Goal: Transaction & Acquisition: Purchase product/service

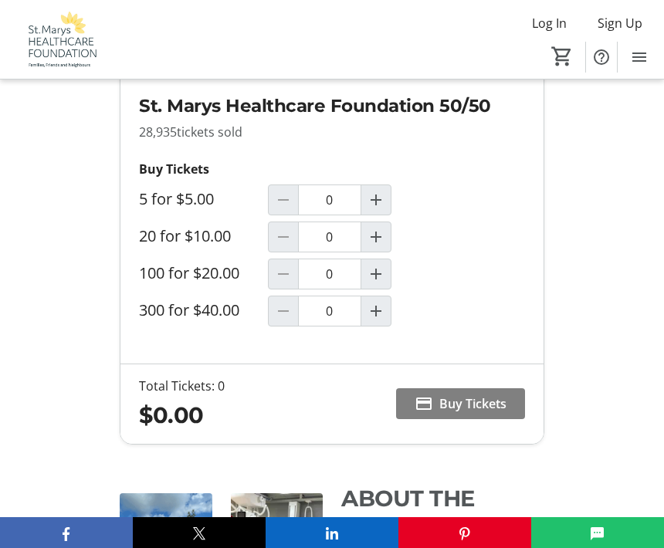
scroll to position [1010, 0]
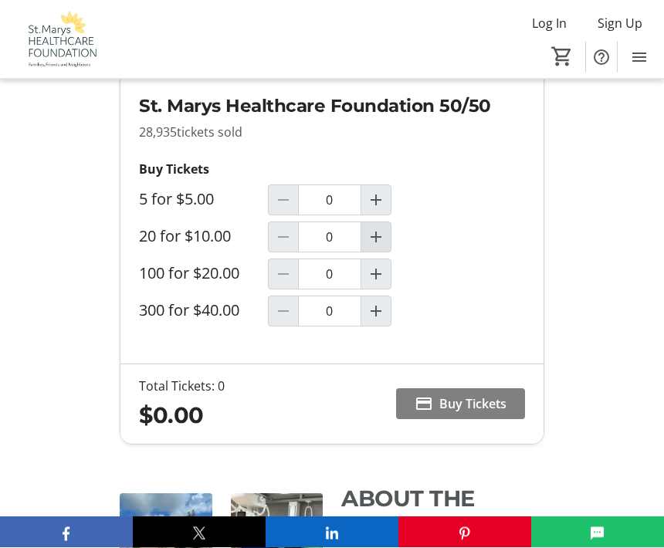
click at [379, 247] on mat-icon "Increment by one" at bounding box center [376, 237] width 19 height 19
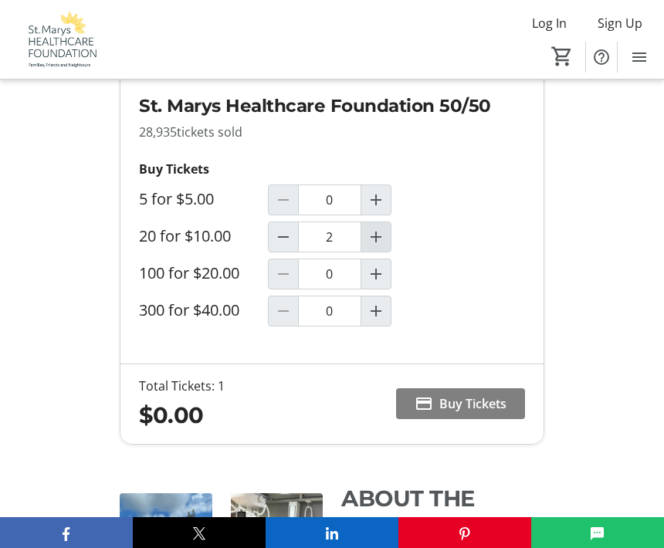
type input "1"
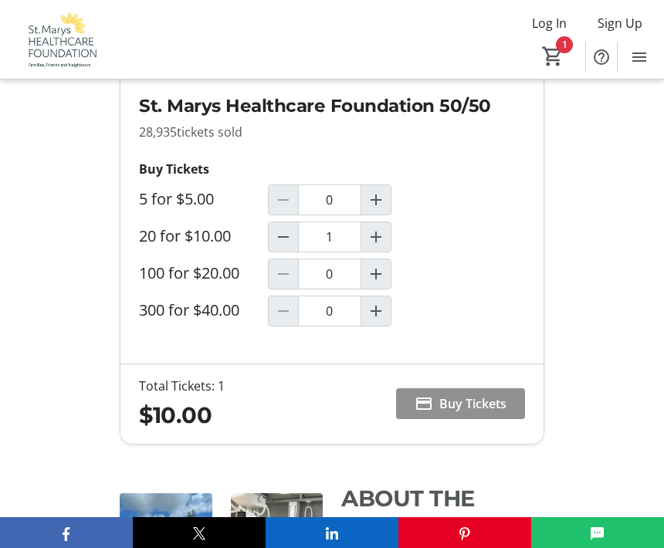
click at [506, 413] on span "Buy Tickets" at bounding box center [472, 403] width 67 height 19
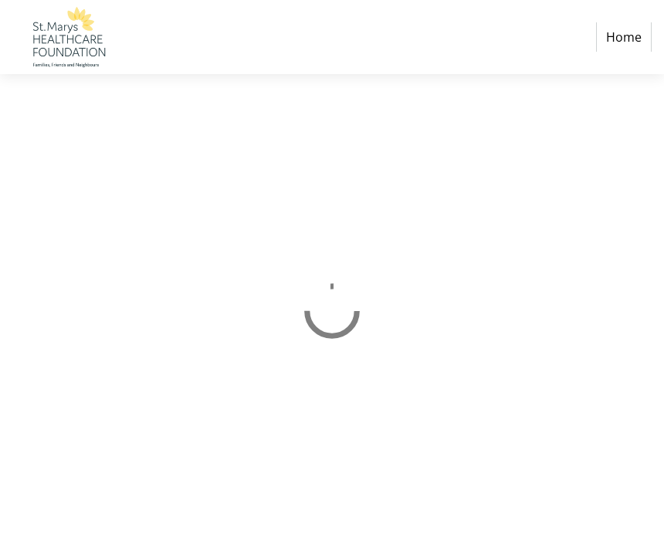
select select "CA"
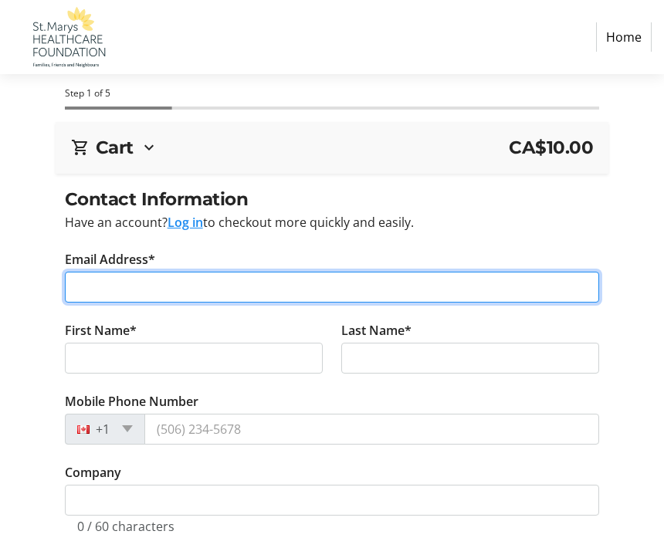
click at [120, 289] on input "Email Address*" at bounding box center [332, 287] width 535 height 31
type input "mnr2fergus@gmail.com"
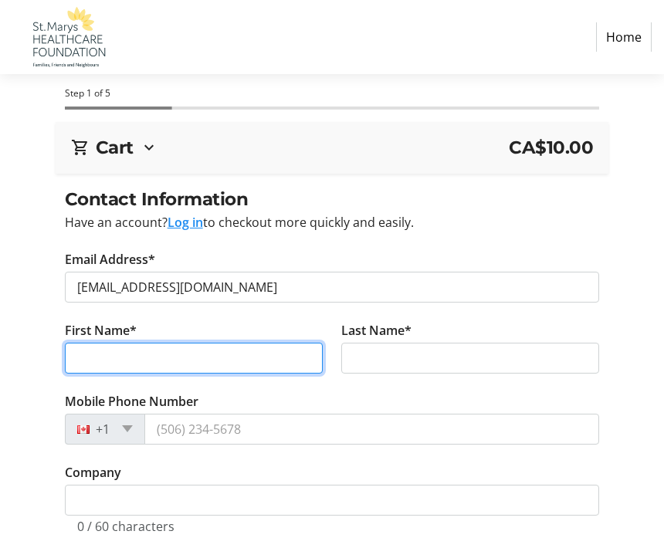
click at [104, 357] on input "First Name*" at bounding box center [194, 358] width 258 height 31
type input "Marianne"
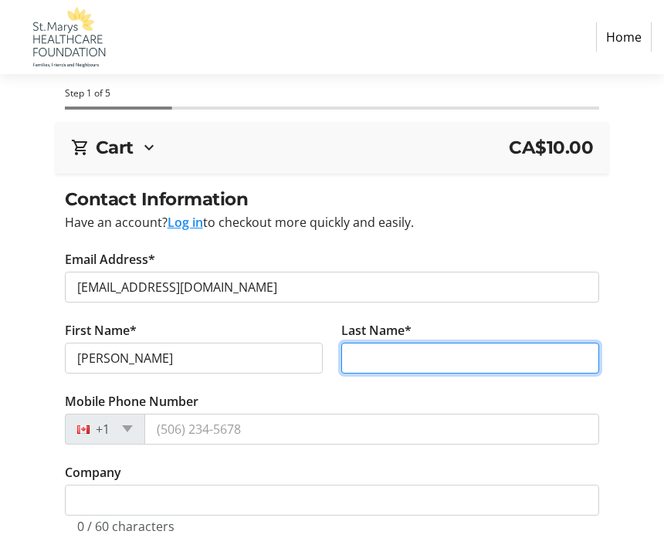
click at [389, 358] on input "Last Name*" at bounding box center [470, 358] width 258 height 31
type input "Ferguson"
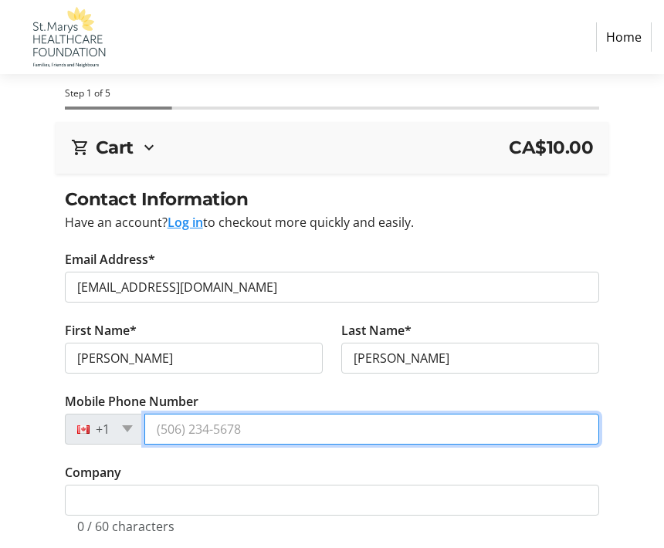
click at [220, 442] on input "Mobile Phone Number" at bounding box center [371, 429] width 455 height 31
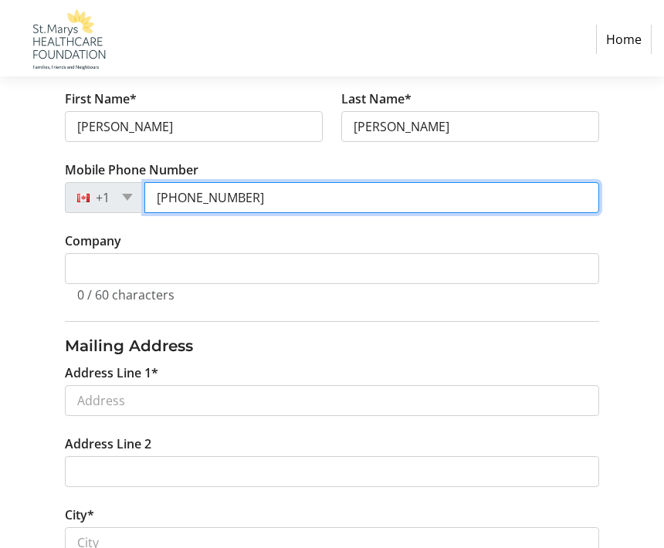
type input "(519) 933-2875"
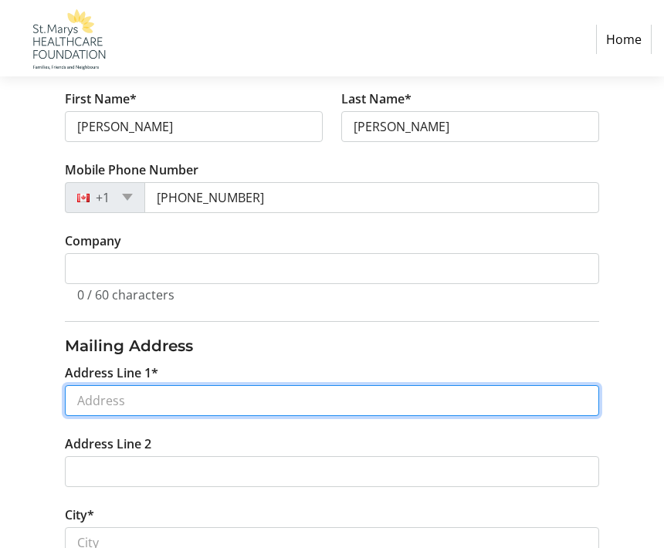
click at [154, 404] on input "Address Line 1*" at bounding box center [332, 398] width 535 height 31
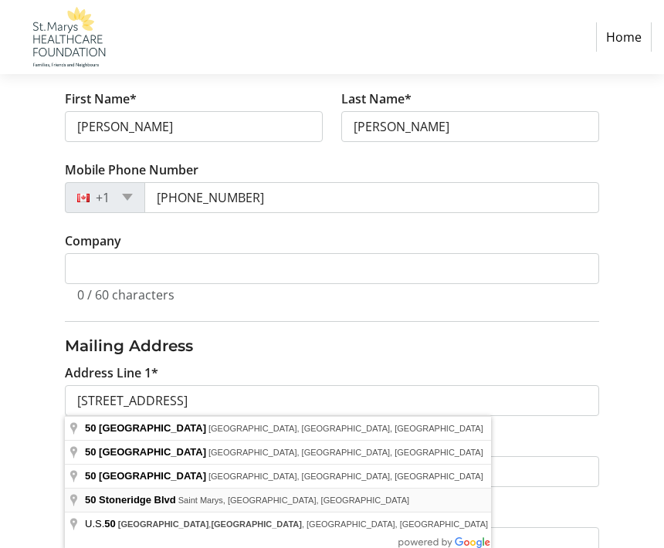
type input "50 Stoneridge Boulevard"
type input "Saint Marys"
select select "ON"
type input "N4X 1E8"
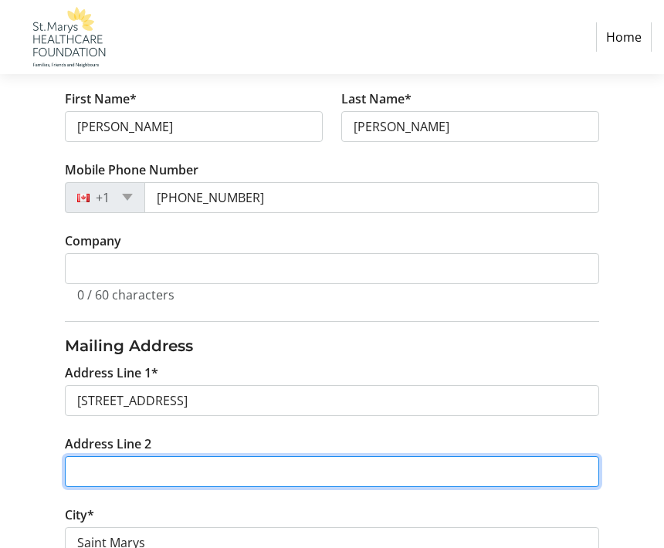
click at [205, 467] on input "Address Line 2" at bounding box center [332, 471] width 535 height 31
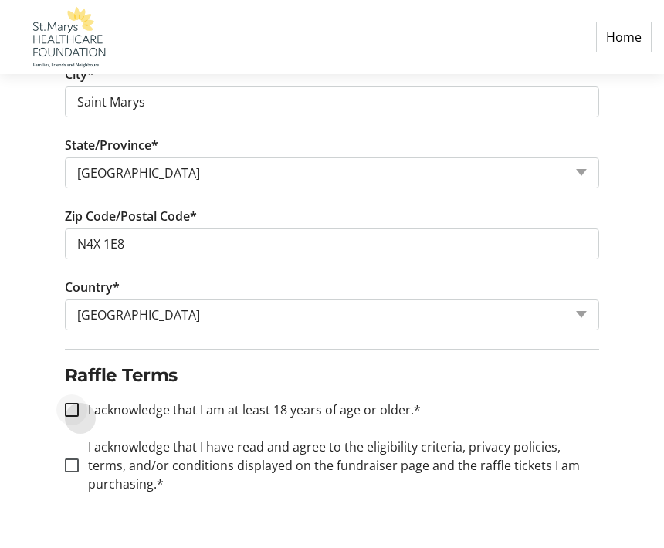
scroll to position [672, 0]
type input "Apt #205"
click at [83, 402] on div at bounding box center [71, 410] width 37 height 37
checkbox input "true"
click at [76, 479] on div at bounding box center [71, 466] width 37 height 37
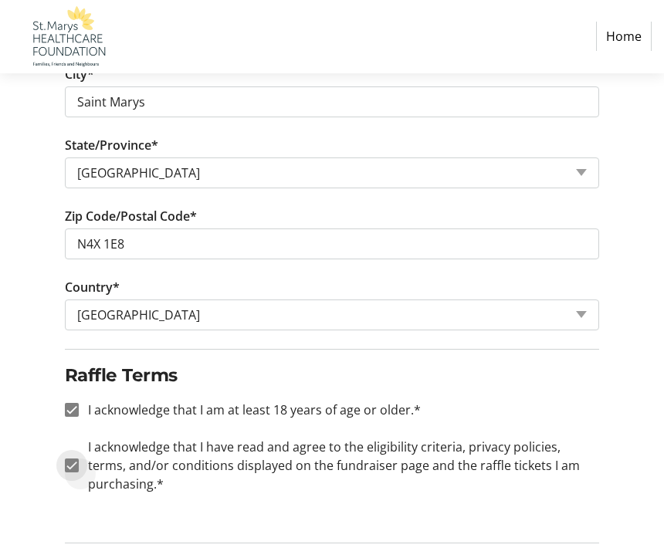
checkbox input "true"
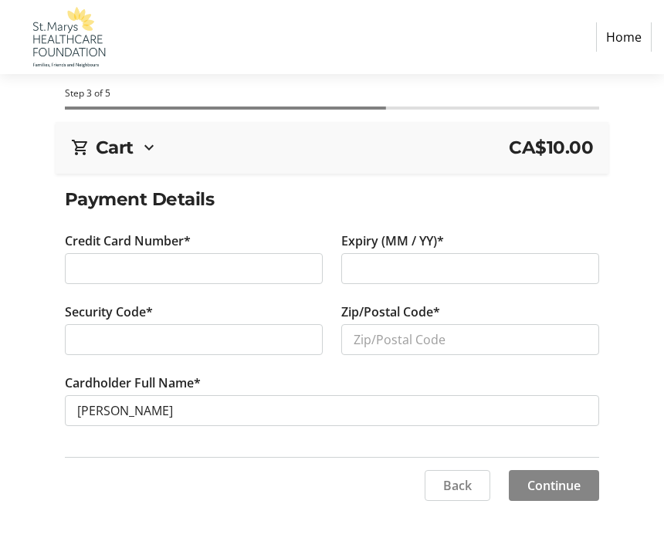
scroll to position [51, 0]
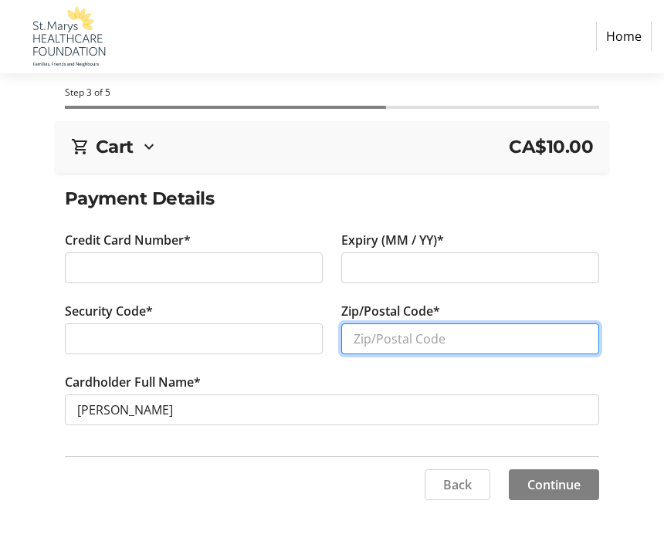
click at [530, 324] on input "Zip/Postal Code*" at bounding box center [470, 339] width 258 height 31
type input "N4X 0A5"
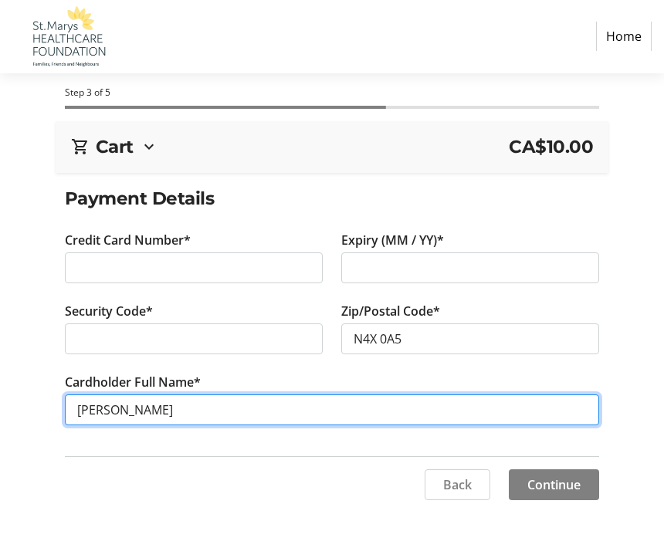
click at [134, 395] on input "Marianne Ferguson" at bounding box center [332, 410] width 535 height 31
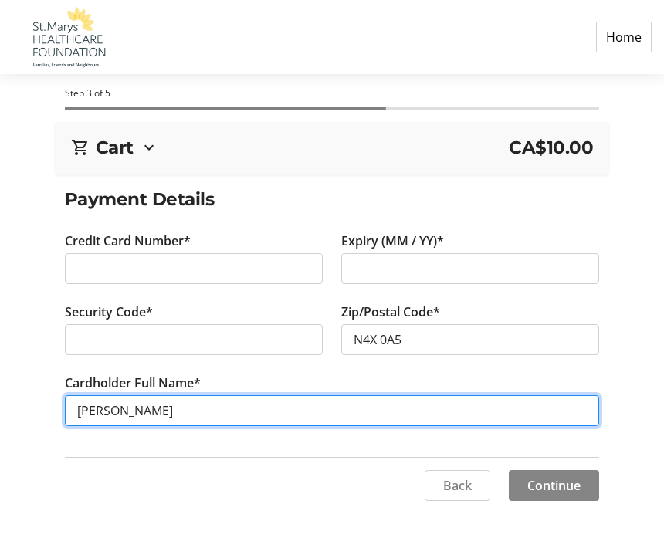
type input "Marianne J Ferguson"
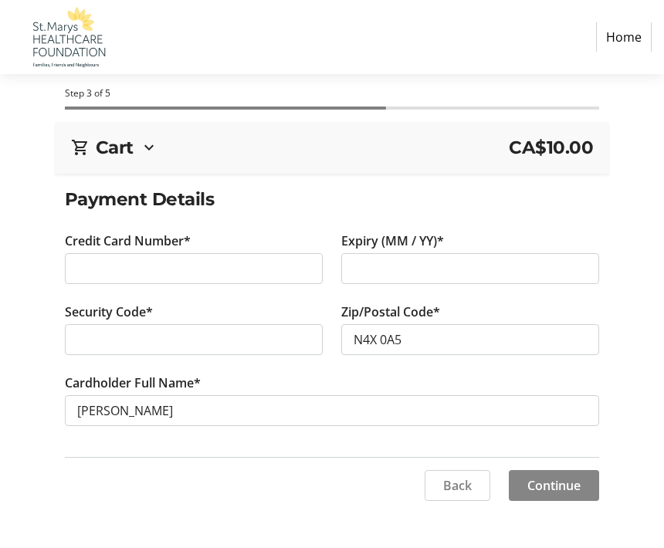
click at [581, 467] on span at bounding box center [554, 485] width 90 height 37
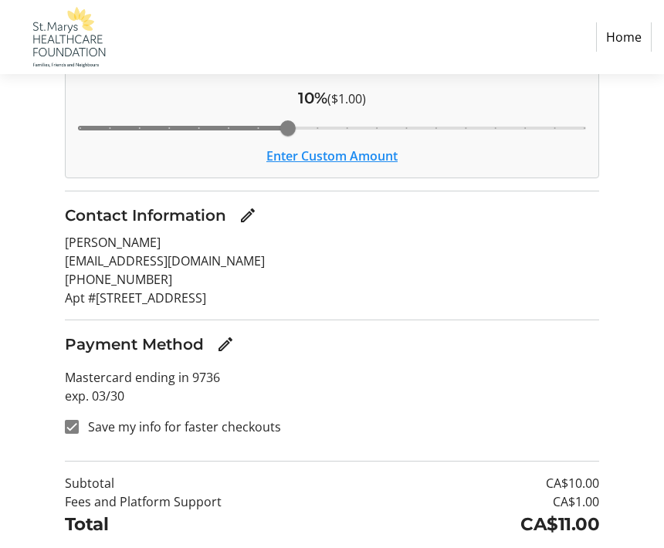
scroll to position [221, 0]
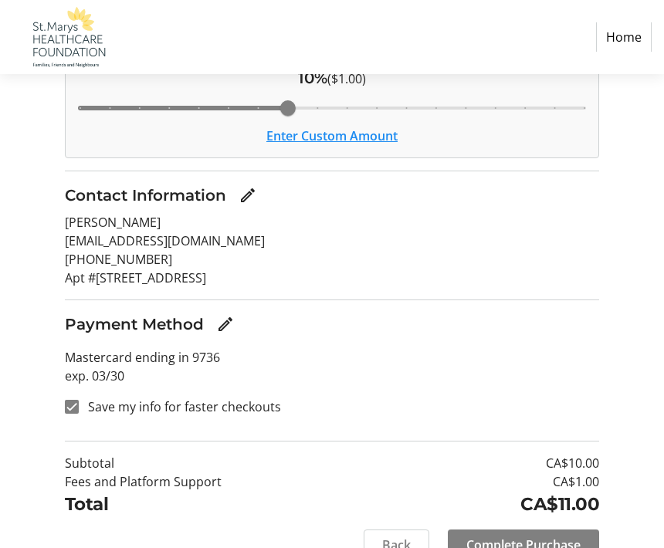
click at [407, 278] on p "Apt #205-50 Stoneridge Boulevard Saint Marys, ON N4X 1E8" at bounding box center [332, 278] width 535 height 19
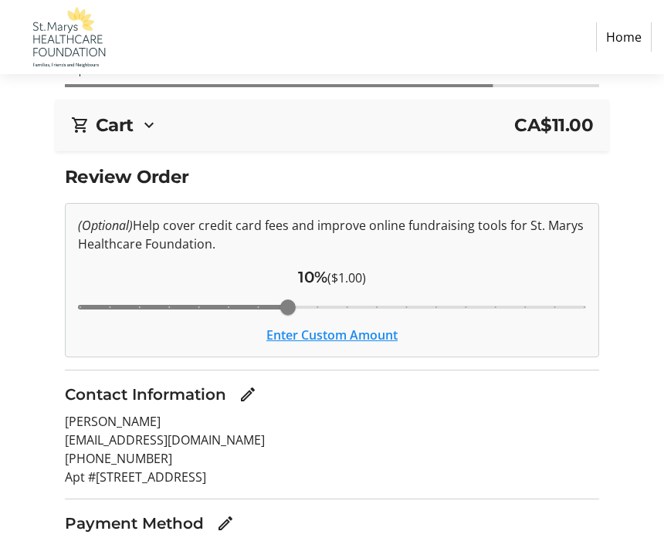
scroll to position [0, 0]
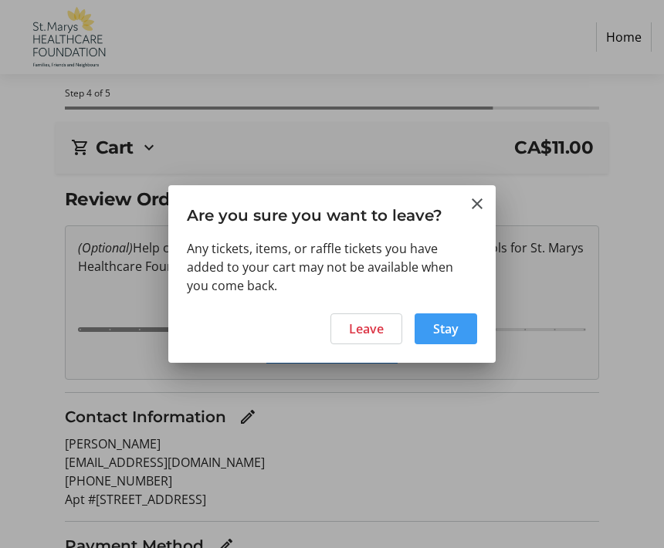
click at [472, 338] on span at bounding box center [446, 328] width 63 height 37
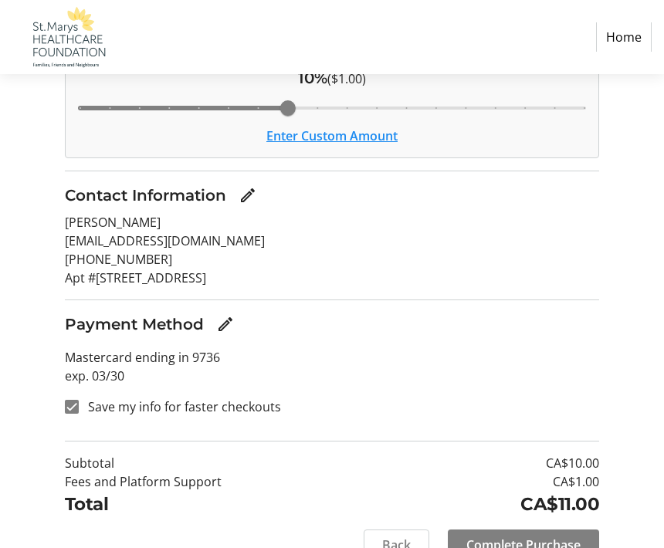
scroll to position [221, 0]
click at [401, 538] on span "Back" at bounding box center [396, 546] width 29 height 19
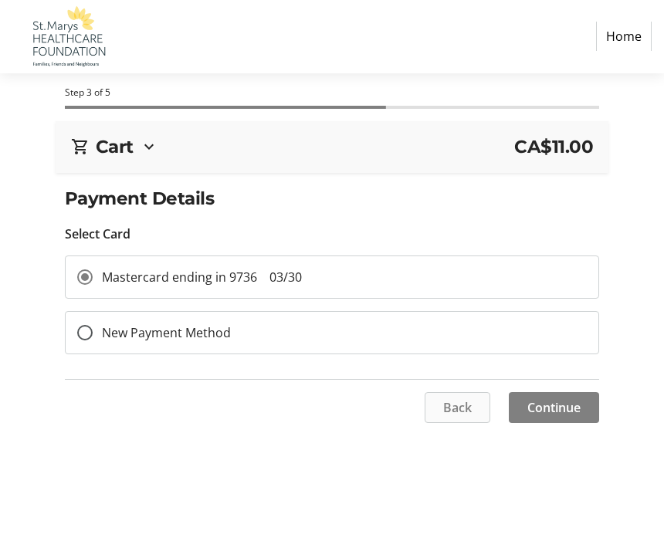
click at [457, 407] on span "Back" at bounding box center [457, 408] width 29 height 19
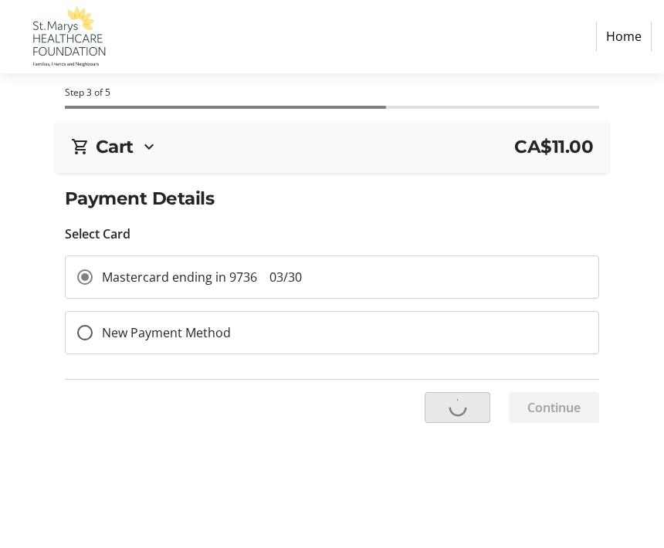
select select "ON"
select select "CA"
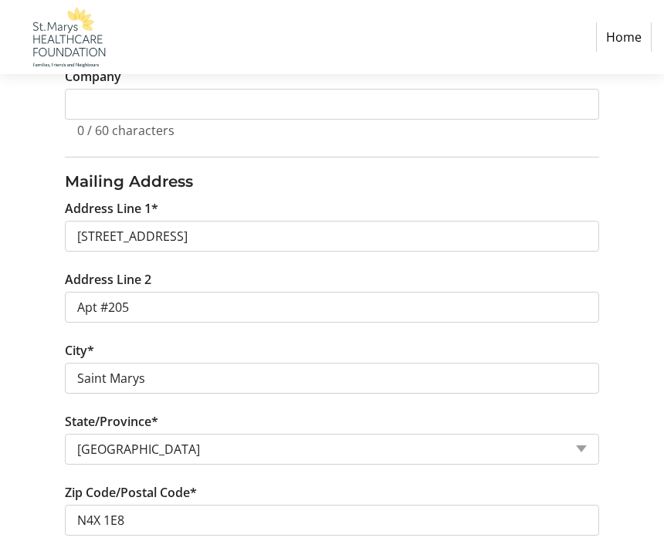
scroll to position [396, 0]
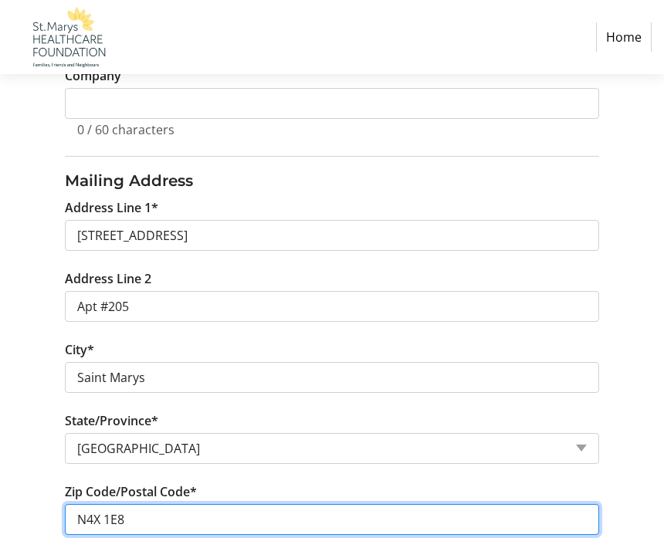
click at [202, 520] on input "N4X 1E8" at bounding box center [332, 520] width 535 height 31
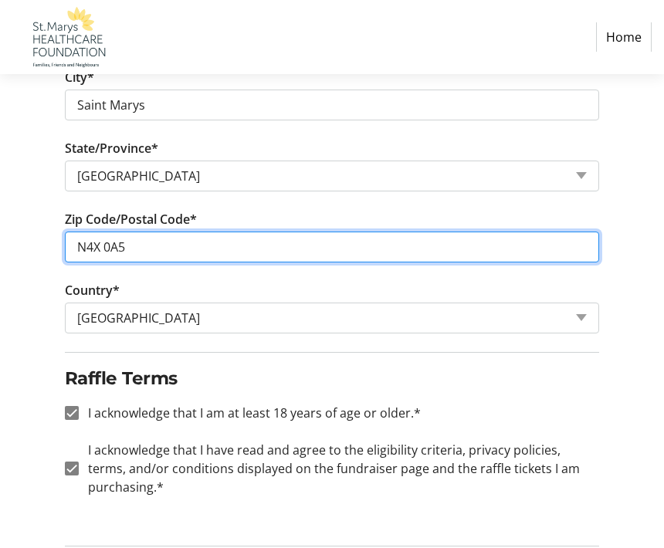
scroll to position [672, 0]
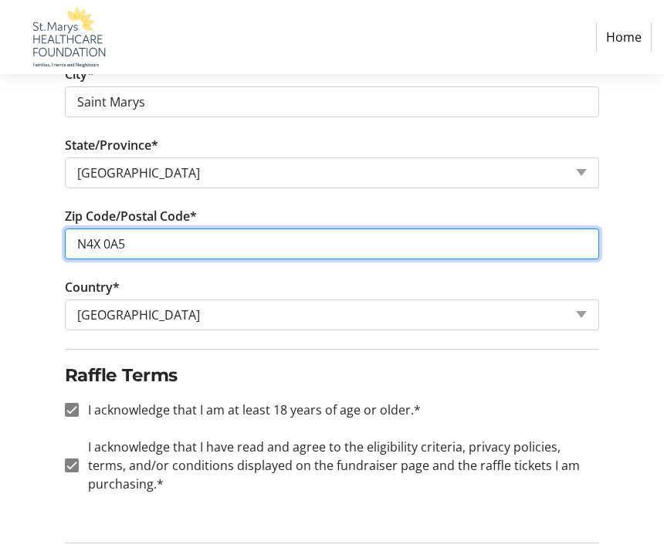
type input "N4X 0A5"
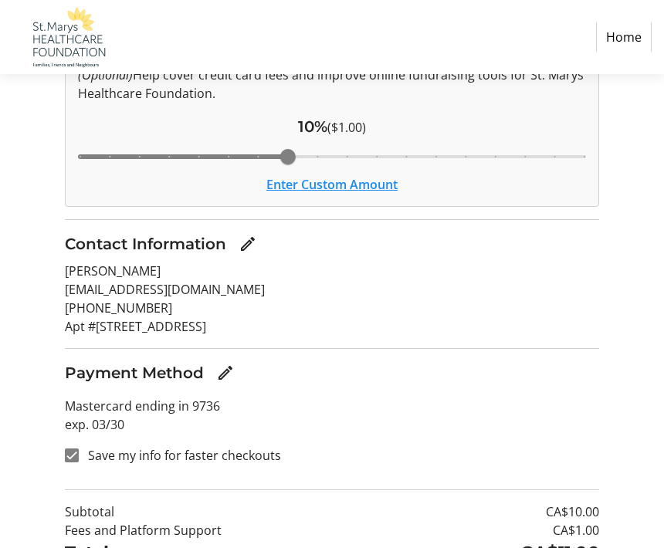
scroll to position [221, 0]
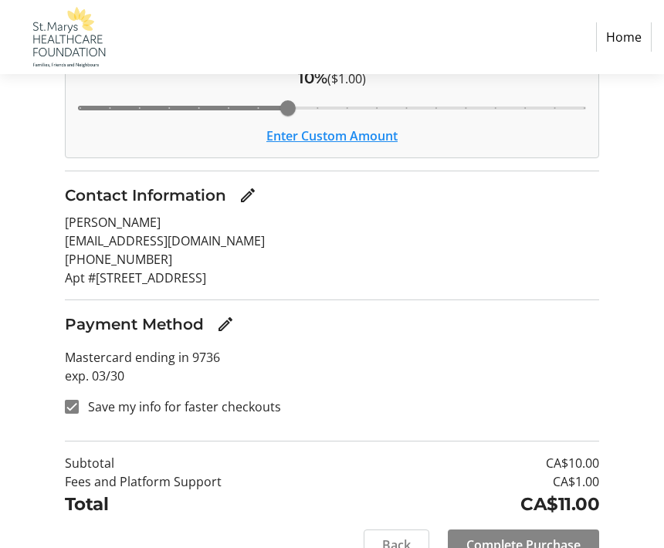
click at [590, 545] on span at bounding box center [523, 545] width 151 height 37
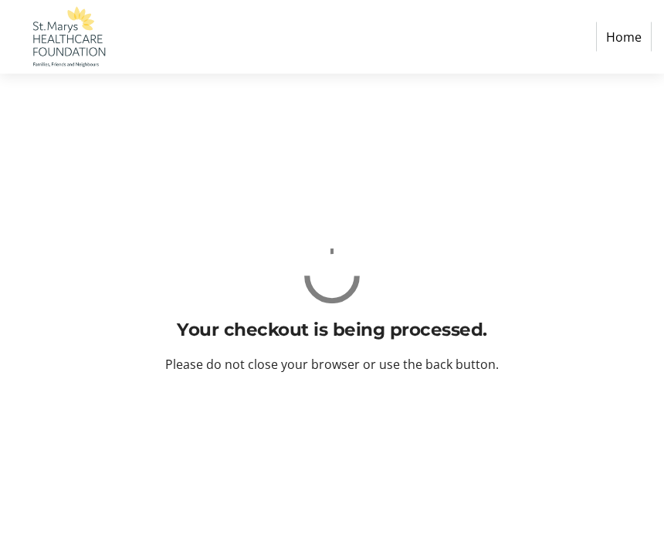
scroll to position [0, 0]
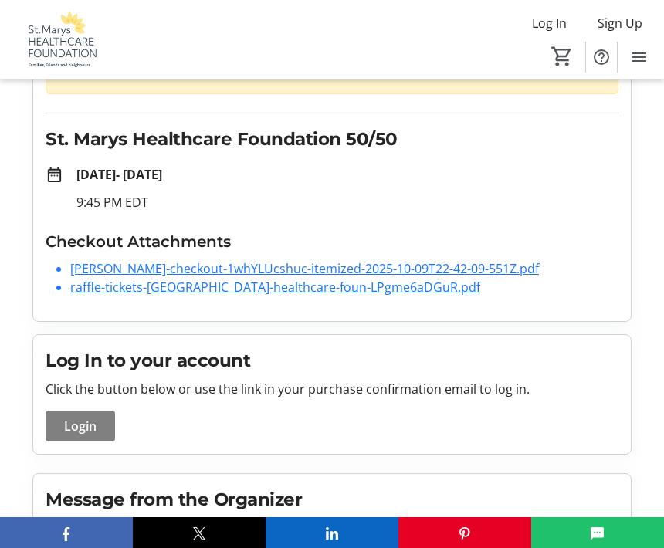
scroll to position [142, 0]
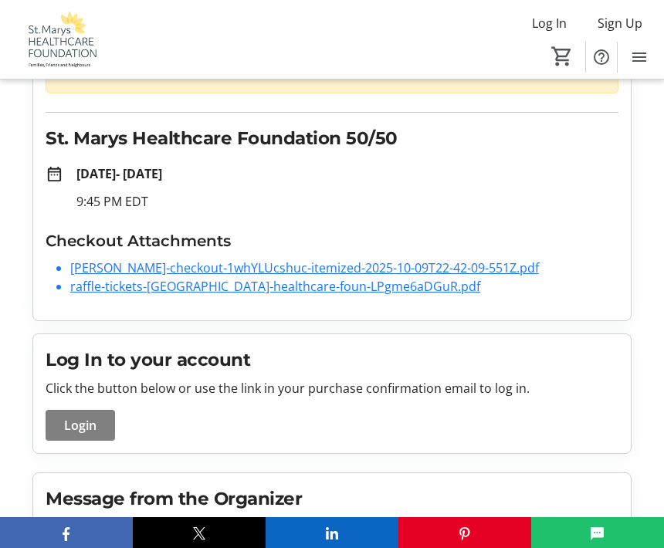
click at [644, 443] on tr-checkout-order-details-ui "Purchase Complete! check_circle Your receipt has been sent to your email. If yo…" at bounding box center [332, 351] width 664 height 794
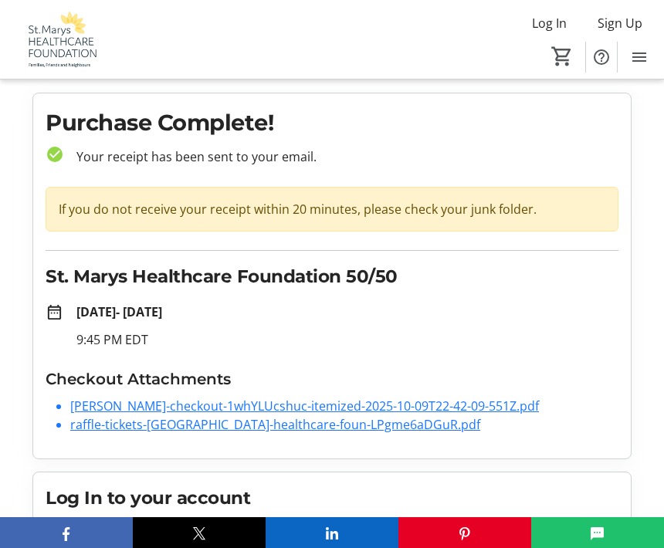
scroll to position [0, 0]
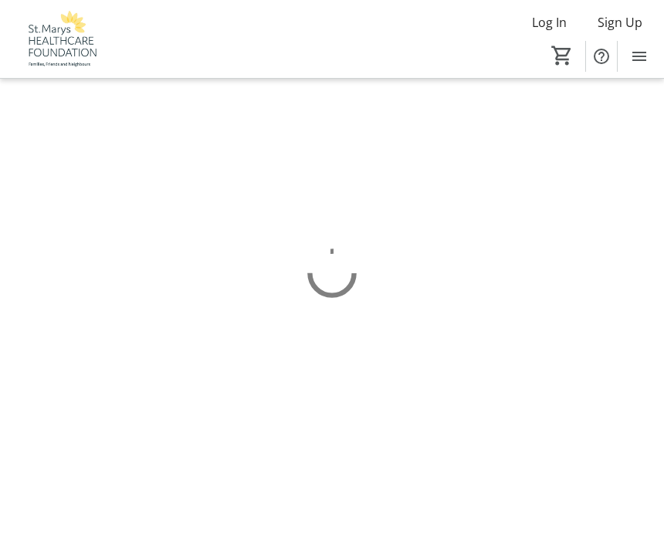
scroll to position [1, 0]
